Goal: Task Accomplishment & Management: Manage account settings

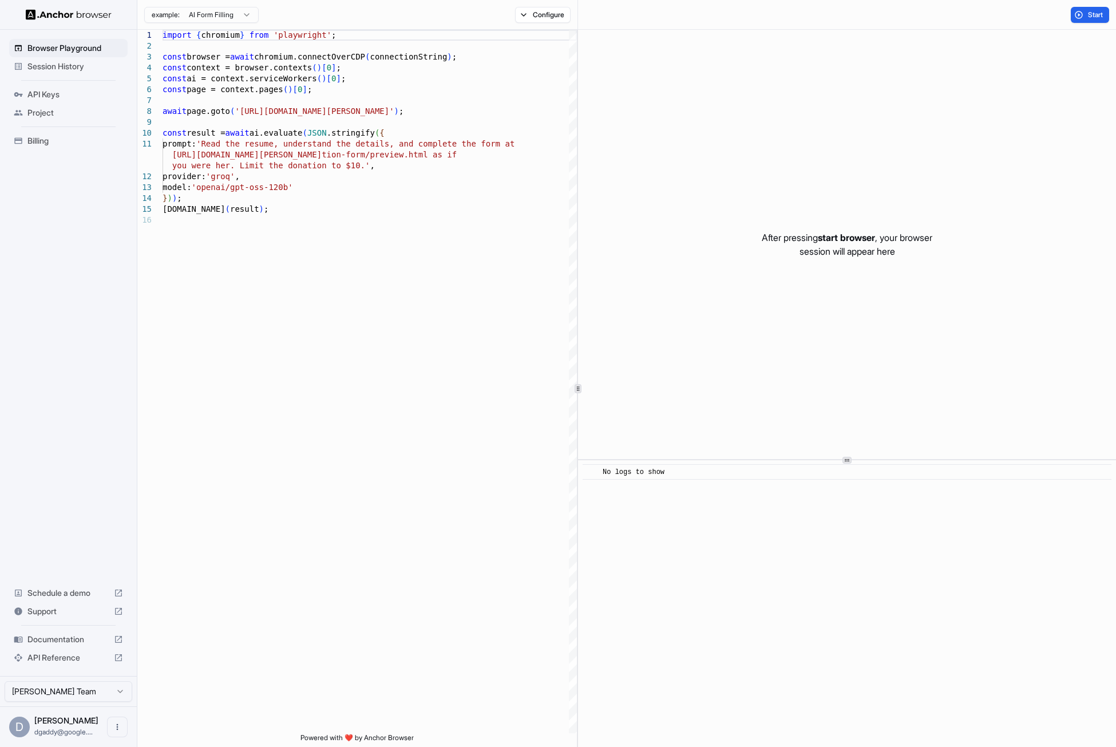
click at [37, 147] on div "Billing" at bounding box center [68, 141] width 118 height 18
click at [42, 92] on span "API Keys" at bounding box center [75, 94] width 96 height 11
